Goal: Check status

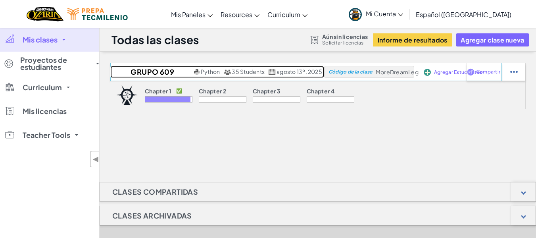
click at [155, 72] on h2 "Grupo 609 Ago-Dic 2025" at bounding box center [151, 72] width 82 height 12
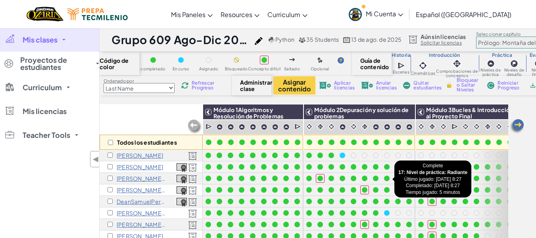
scroll to position [35, 0]
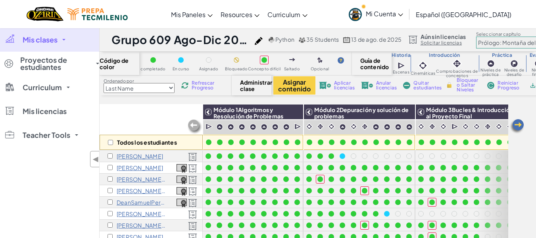
click at [150, 87] on select "Last Name first Name Progress (High to Low) Progress (Low to Hight)" at bounding box center [139, 88] width 71 height 10
select select "Progress (Low to Hight)"
click at [104, 83] on select "Last Name first Name Progress (High to Low) Progress (Low to Hight)" at bounding box center [139, 88] width 71 height 10
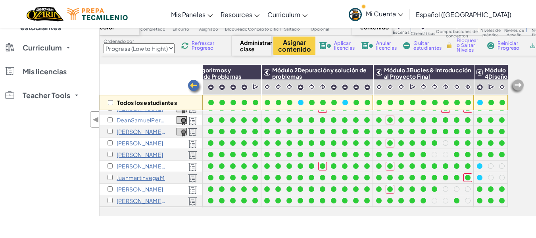
scroll to position [233, 48]
